Goal: Task Accomplishment & Management: Use online tool/utility

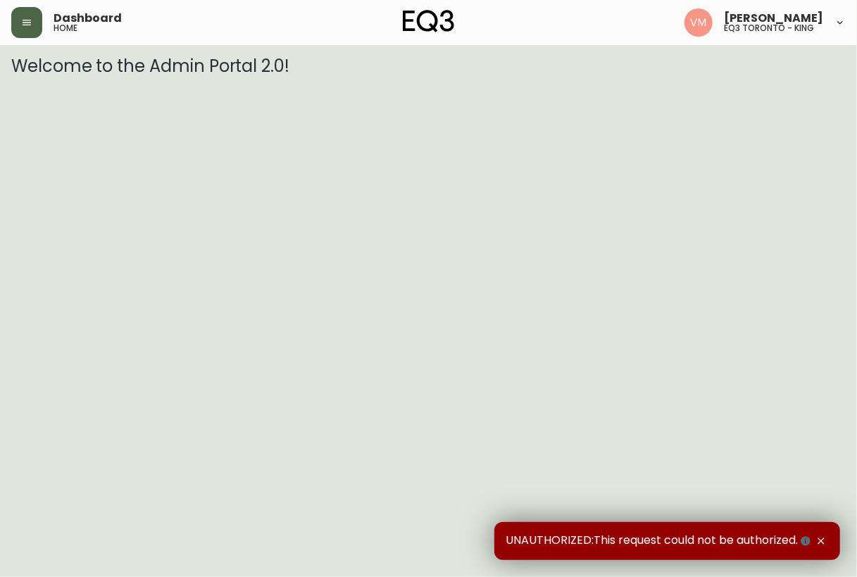
click at [28, 30] on button "button" at bounding box center [26, 22] width 31 height 31
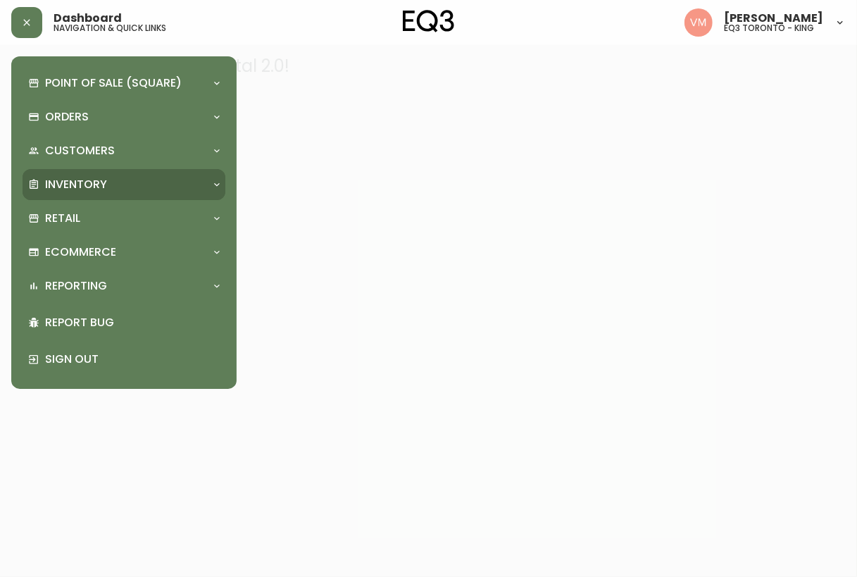
click at [101, 175] on div "Inventory" at bounding box center [124, 184] width 203 height 31
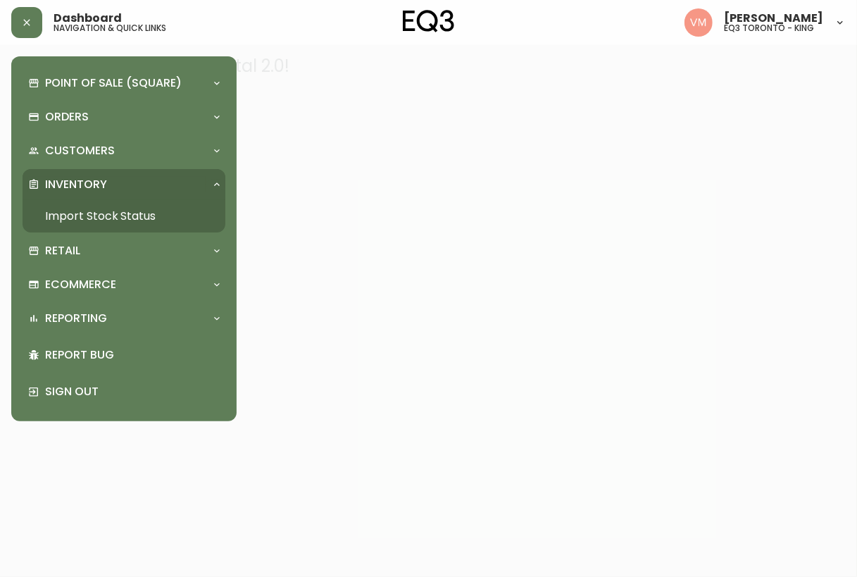
click at [127, 208] on link "Import Stock Status" at bounding box center [124, 216] width 203 height 32
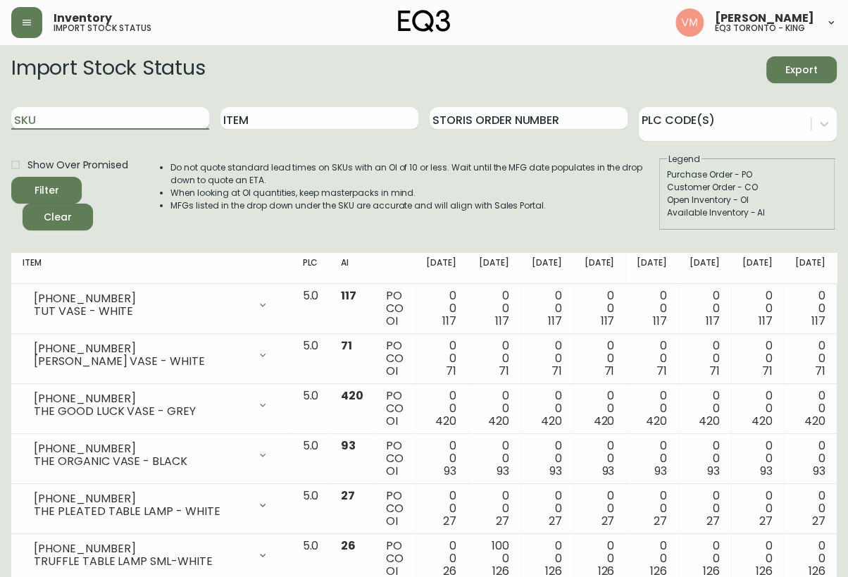
click at [157, 121] on input "SKU" at bounding box center [110, 118] width 198 height 23
paste input "[PHONE_NUMBER]"
click at [11, 177] on button "Filter" at bounding box center [46, 190] width 70 height 27
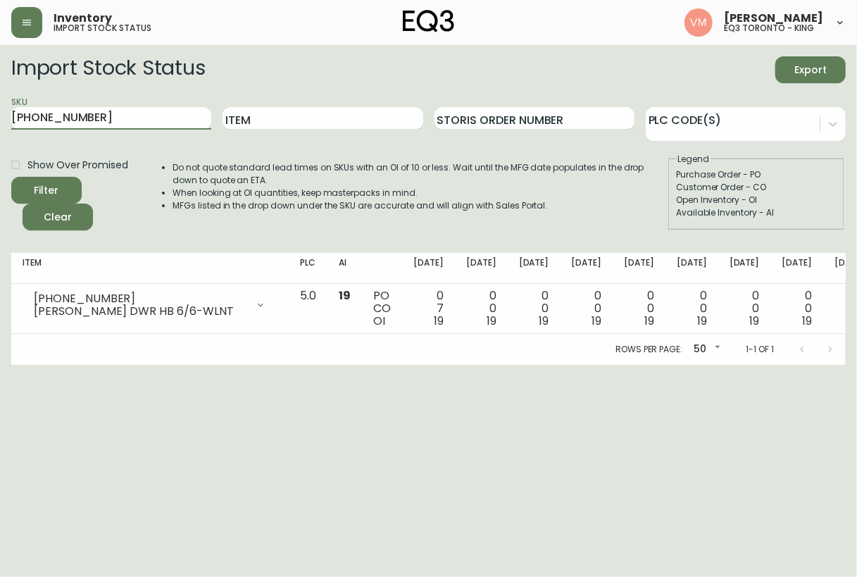
drag, startPoint x: 91, startPoint y: 122, endPoint x: -14, endPoint y: 114, distance: 105.3
click at [0, 114] on html "Inventory import stock status [PERSON_NAME] eq3 [GEOGRAPHIC_DATA] - king Import…" at bounding box center [428, 182] width 857 height 365
paste input "12"
click at [11, 177] on button "Filter" at bounding box center [46, 190] width 70 height 27
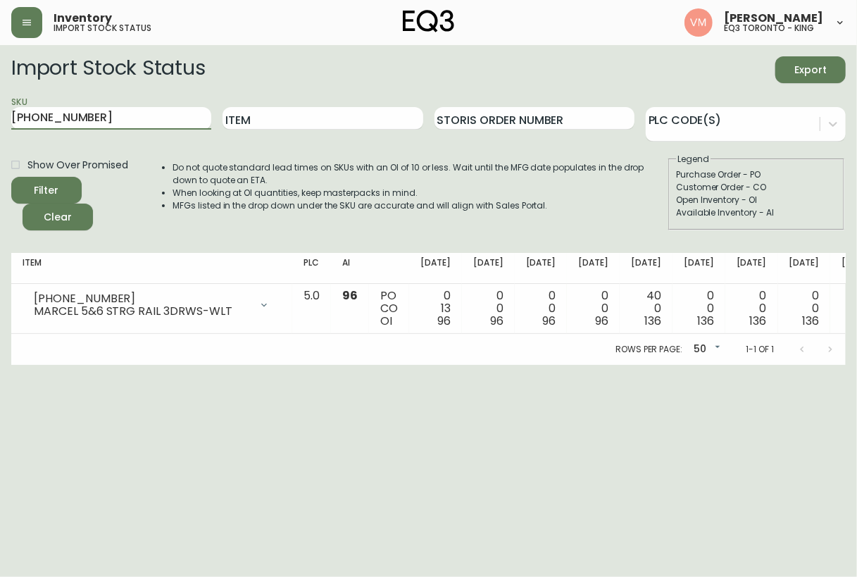
drag, startPoint x: 102, startPoint y: 120, endPoint x: -14, endPoint y: 111, distance: 116.7
click at [0, 111] on html "Inventory import stock status [PERSON_NAME] eq3 [GEOGRAPHIC_DATA] - king Import…" at bounding box center [428, 182] width 857 height 365
paste input "20"
click at [11, 177] on button "Filter" at bounding box center [46, 190] width 70 height 27
drag, startPoint x: 114, startPoint y: 111, endPoint x: -14, endPoint y: 108, distance: 128.3
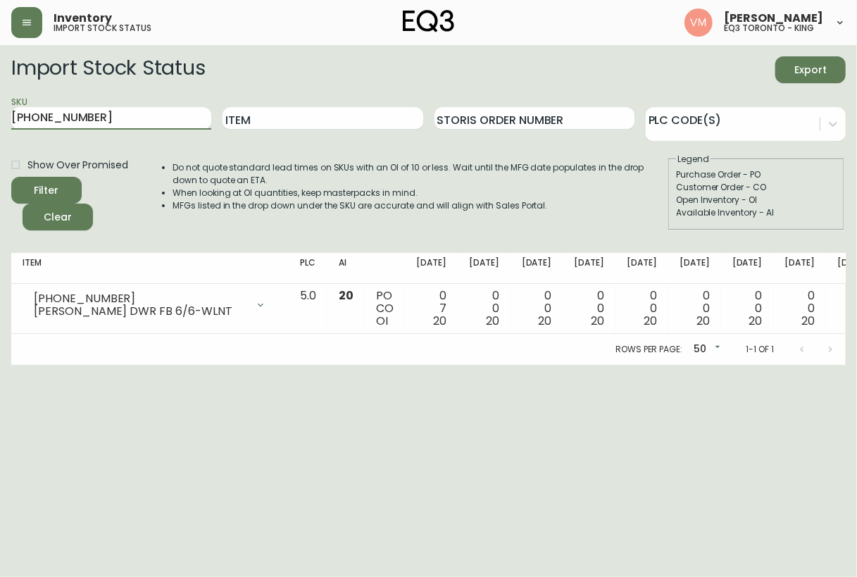
click at [0, 108] on html "Inventory import stock status [PERSON_NAME] eq3 [GEOGRAPHIC_DATA] - king Import…" at bounding box center [428, 182] width 857 height 365
paste input "[PHONE_NUMBER]"
type input "[PHONE_NUMBER]"
click at [11, 177] on button "Filter" at bounding box center [46, 190] width 70 height 27
